Goal: Task Accomplishment & Management: Manage account settings

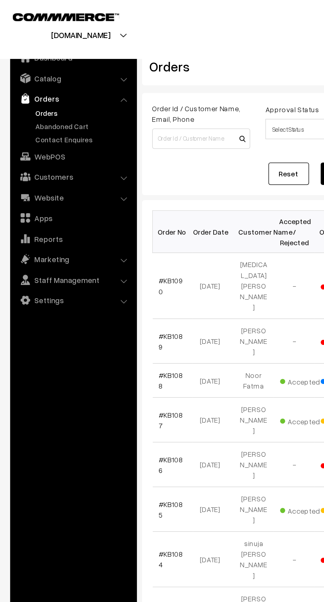
click at [55, 80] on link "Abandoned Cart" at bounding box center [55, 82] width 66 height 7
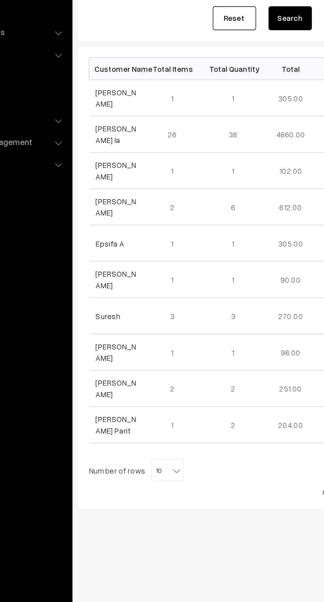
click at [126, 178] on link "[PERSON_NAME] la" at bounding box center [116, 177] width 25 height 13
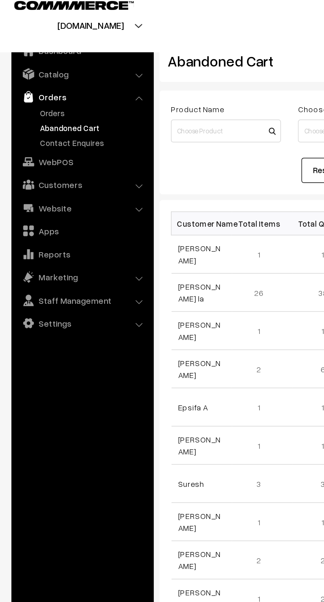
click at [33, 81] on link "Abandoned Cart" at bounding box center [55, 82] width 66 height 7
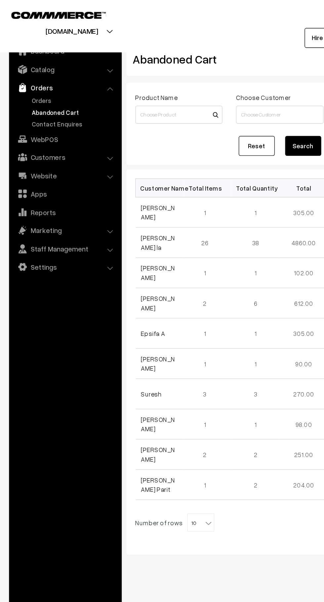
click at [35, 76] on link "Orders" at bounding box center [55, 73] width 66 height 7
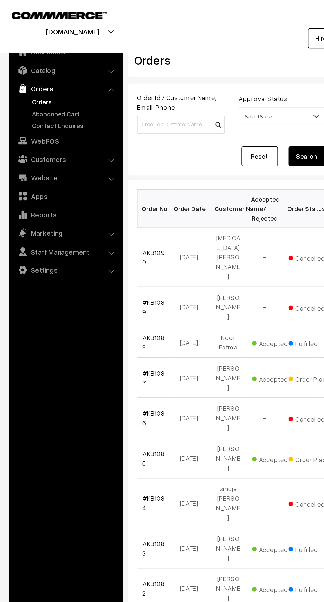
click at [53, 80] on link "Abandoned Cart" at bounding box center [55, 82] width 66 height 7
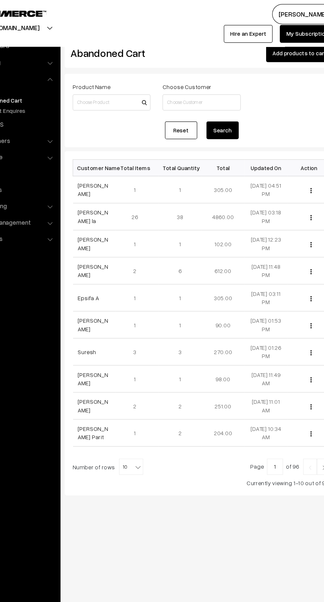
click at [124, 177] on link "[PERSON_NAME] la" at bounding box center [116, 177] width 25 height 13
